Goal: Task Accomplishment & Management: Manage account settings

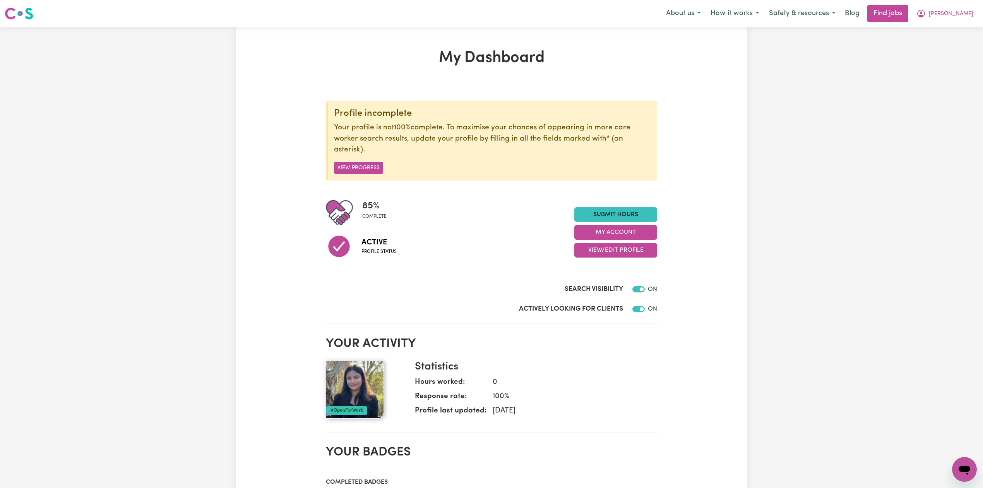
click at [598, 264] on div "85 % complete Active Profile status Submit Hours My Account View/Edit Profile" at bounding box center [491, 232] width 331 height 67
click at [602, 252] on button "View/Edit Profile" at bounding box center [615, 250] width 83 height 15
click at [576, 286] on link "Edit Profile" at bounding box center [611, 285] width 72 height 15
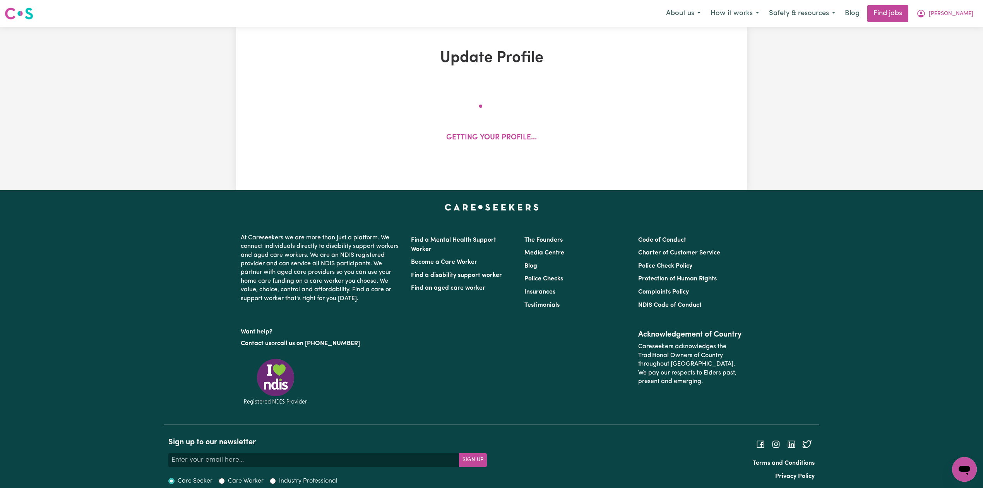
select select "[DEMOGRAPHIC_DATA]"
select select "Australian PR"
select select "Studying a healthcare related degree or qualification"
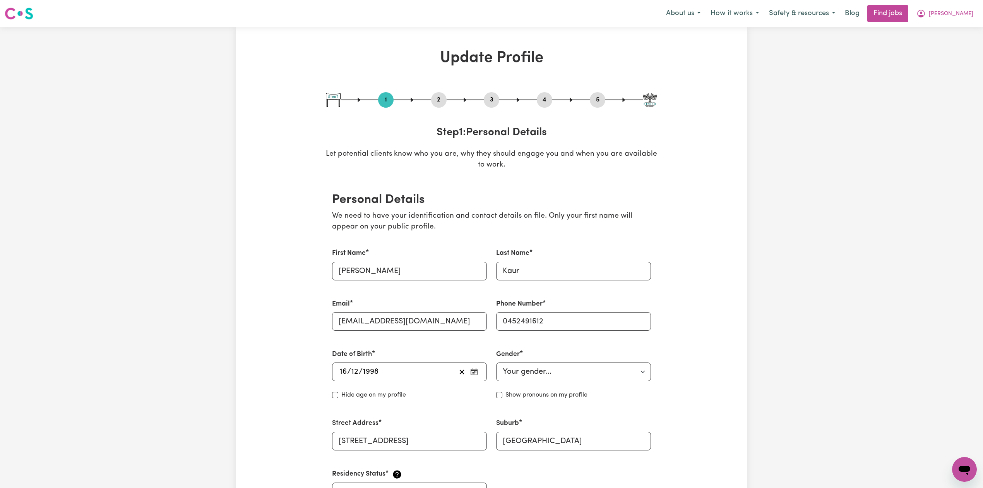
click at [543, 103] on button "4" at bounding box center [544, 100] width 15 height 10
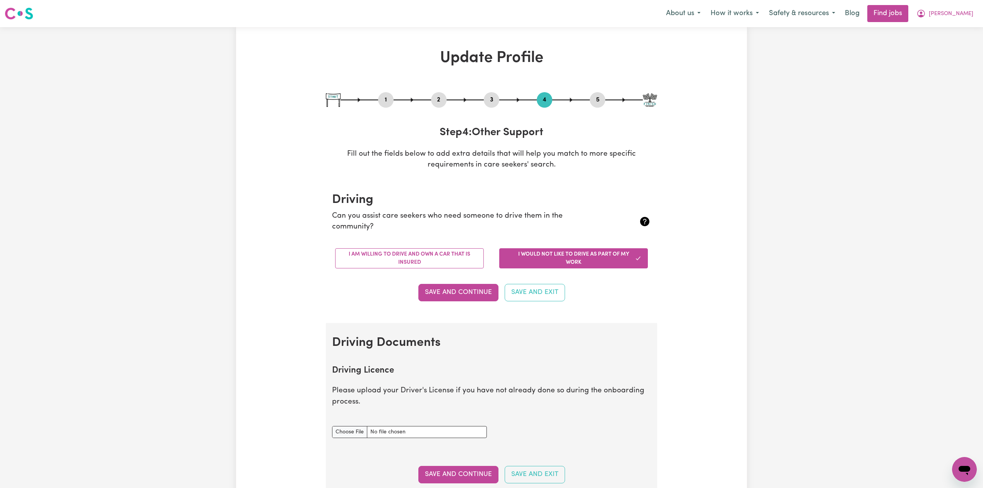
scroll to position [103, 0]
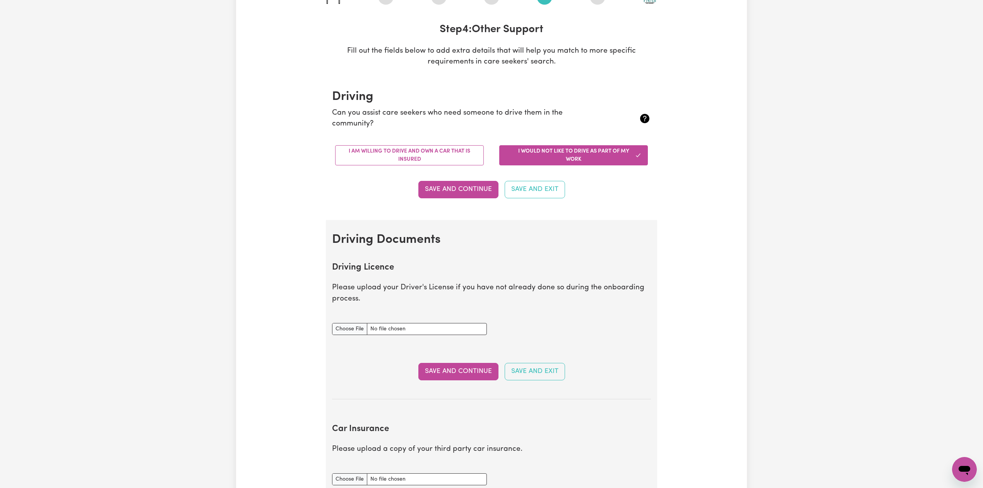
drag, startPoint x: 387, startPoint y: 151, endPoint x: 405, endPoint y: 173, distance: 27.8
click at [387, 152] on button "I am willing to drive and own a car that is insured" at bounding box center [409, 155] width 149 height 20
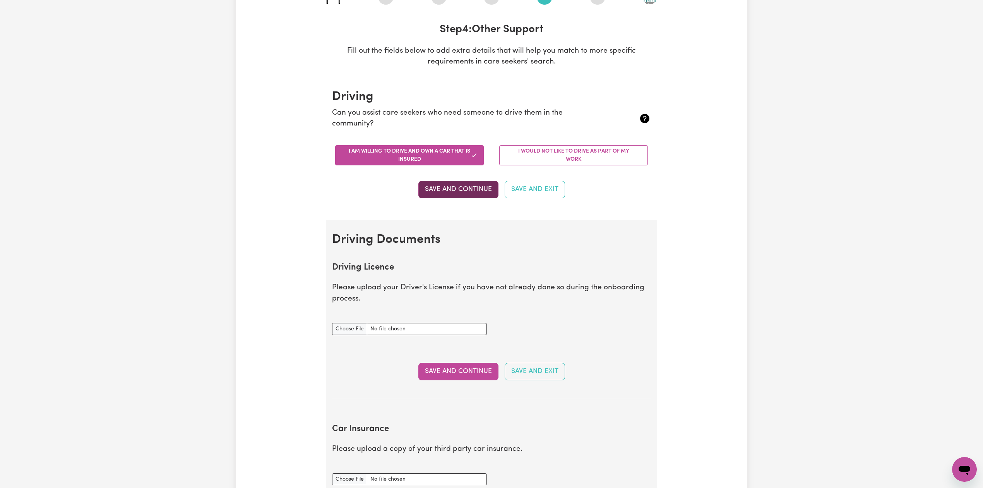
click at [435, 187] on button "Save and Continue" at bounding box center [458, 189] width 80 height 17
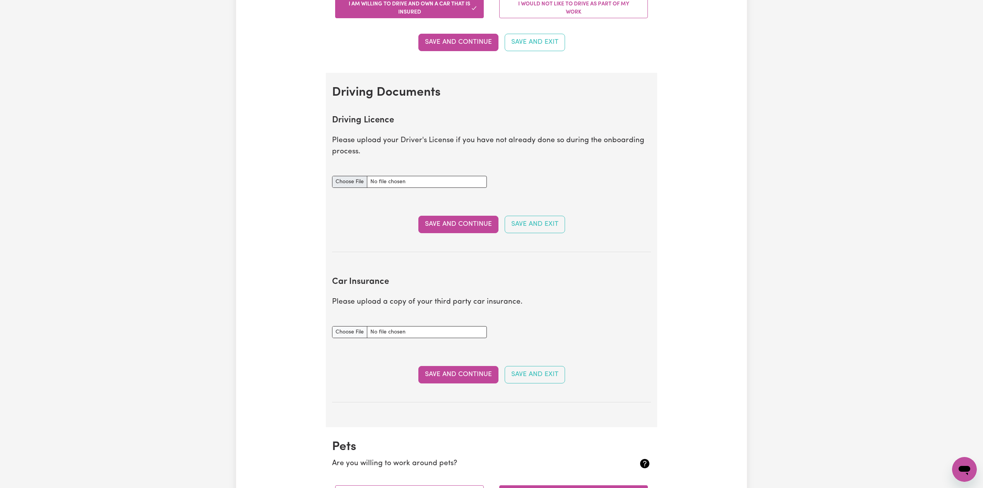
scroll to position [147, 0]
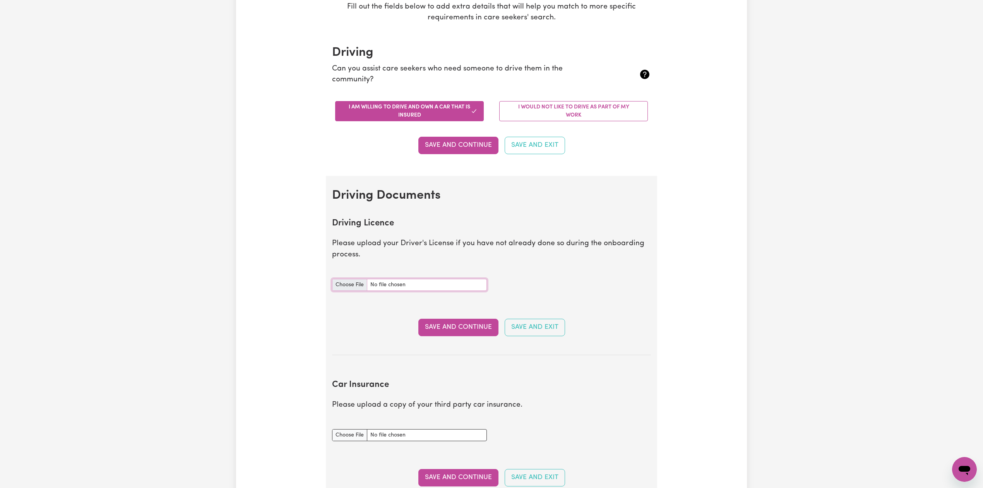
click at [343, 281] on input "Driving Licence document" at bounding box center [409, 285] width 155 height 12
type input "C:\fakepath\[PERSON_NAME] DL.pdf"
click at [434, 324] on button "Save and Continue" at bounding box center [458, 327] width 80 height 17
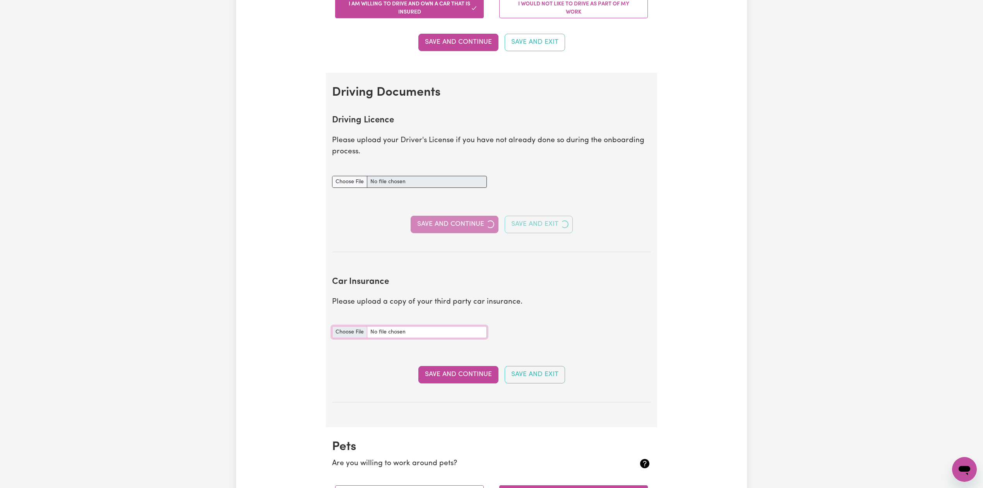
click at [340, 334] on input "Car Insurance document" at bounding box center [409, 332] width 155 height 12
type input "C:\fakepath\[PERSON_NAME] Car [PERSON_NAME].jpg"
click at [445, 378] on button "Save and Continue" at bounding box center [458, 374] width 80 height 17
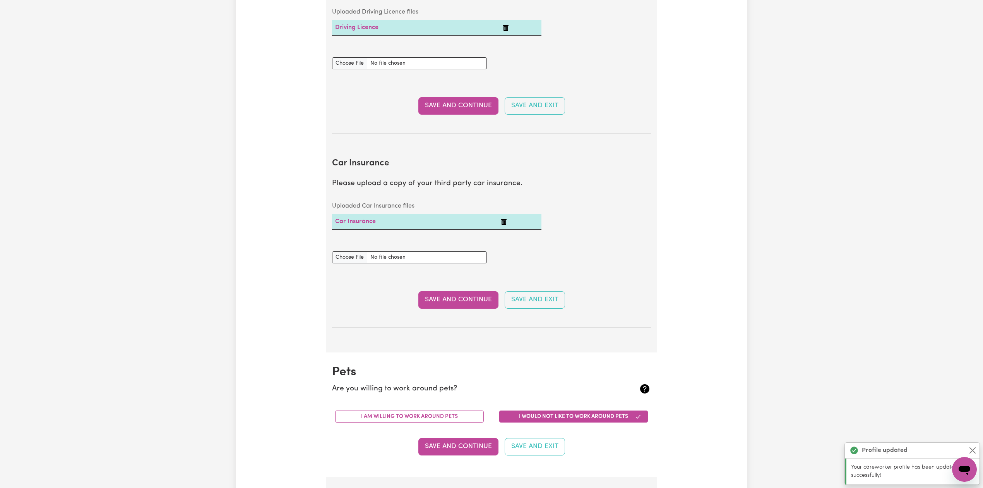
scroll to position [361, 0]
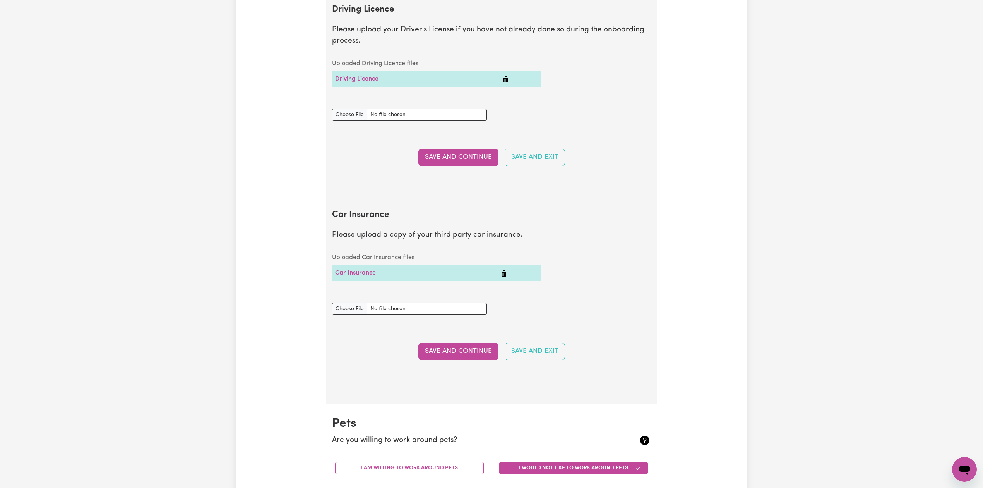
drag, startPoint x: 848, startPoint y: 222, endPoint x: 858, endPoint y: 214, distance: 12.6
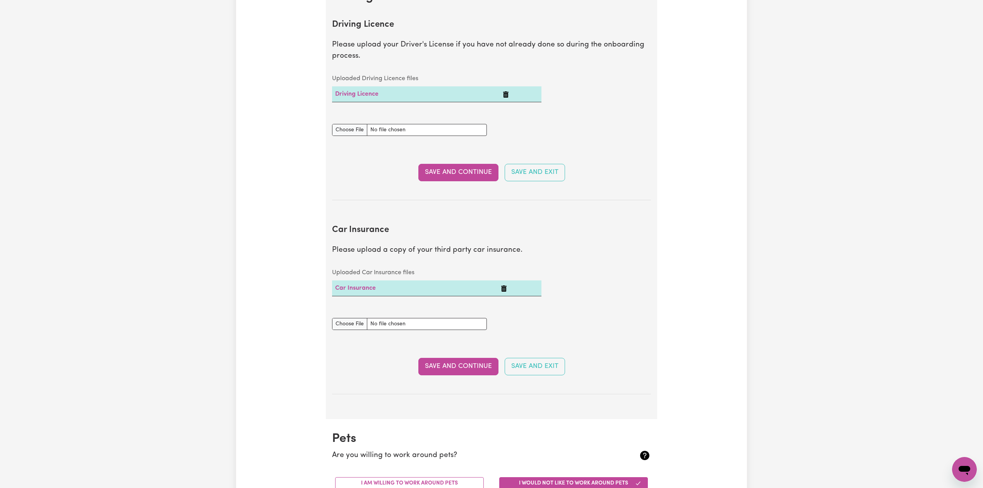
scroll to position [0, 0]
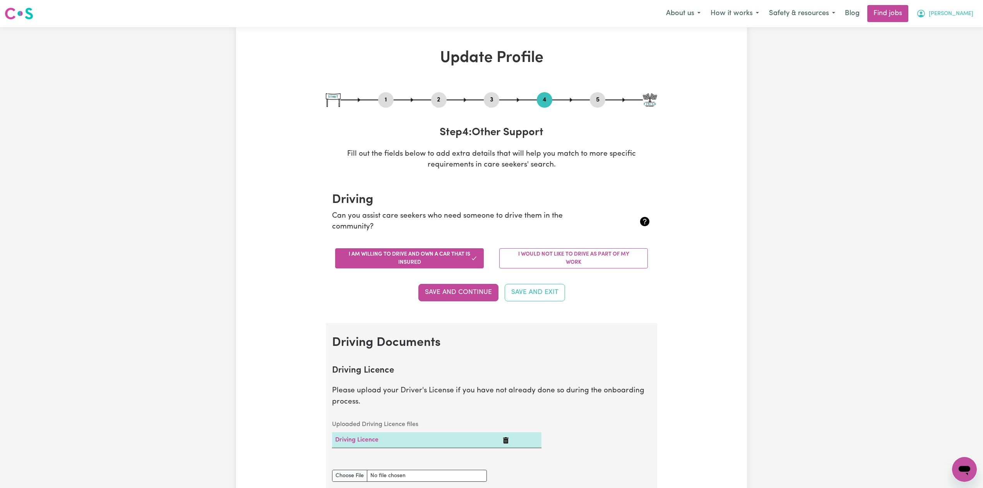
drag, startPoint x: 956, startPoint y: 11, endPoint x: 952, endPoint y: 20, distance: 9.8
click at [956, 11] on span "[PERSON_NAME]" at bounding box center [951, 14] width 45 height 9
click at [937, 55] on link "Logout" at bounding box center [947, 59] width 61 height 15
